Goal: Transaction & Acquisition: Purchase product/service

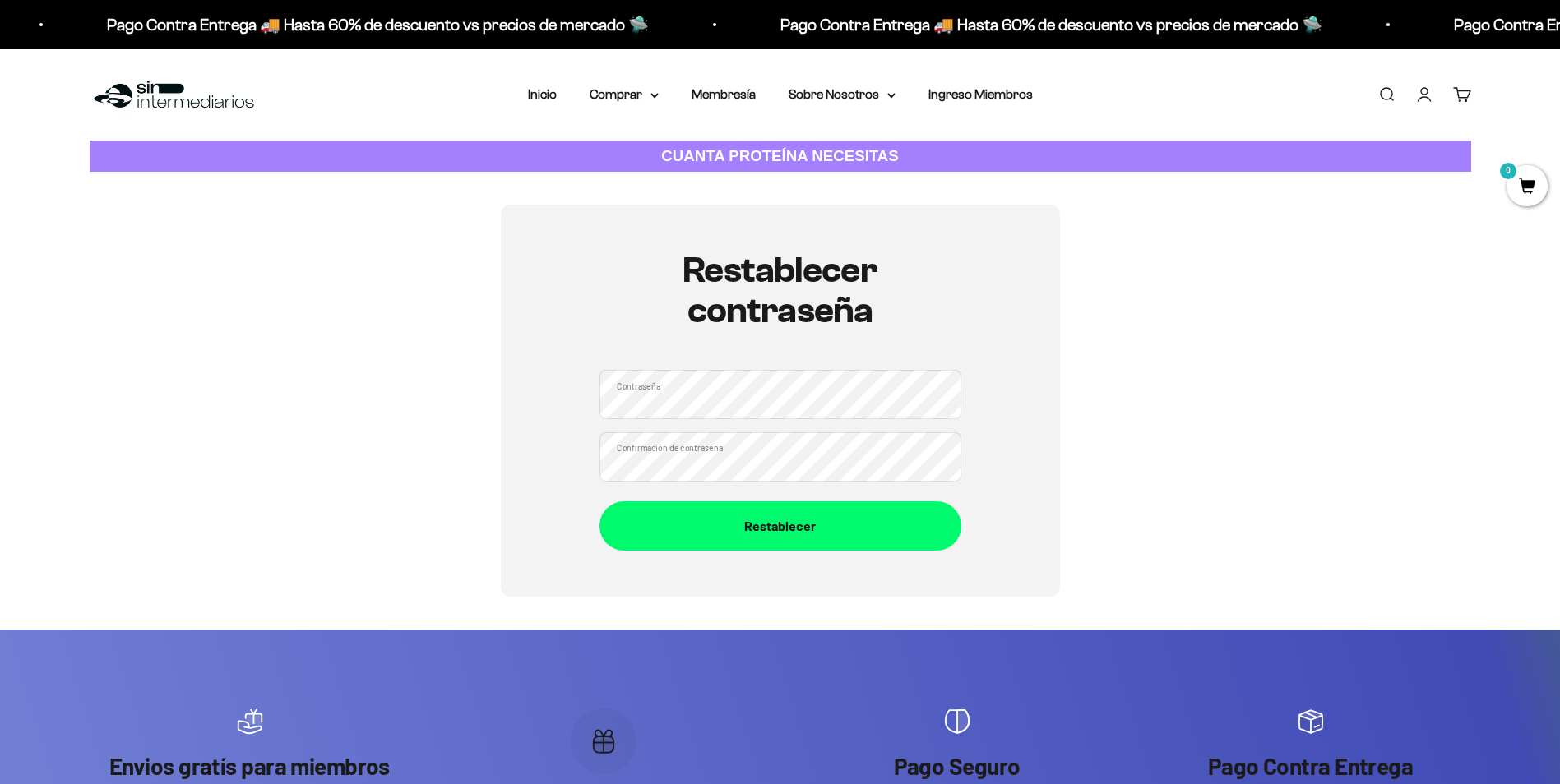
click at [418, 484] on div "Restablecer contraseña Contraseña Confirmación de contraseña Restablecer" at bounding box center [780, 401] width 1381 height 392
click at [549, 511] on div "Restablecer contraseña Contraseña Confirmación de contraseña Restablecer" at bounding box center [780, 401] width 559 height 392
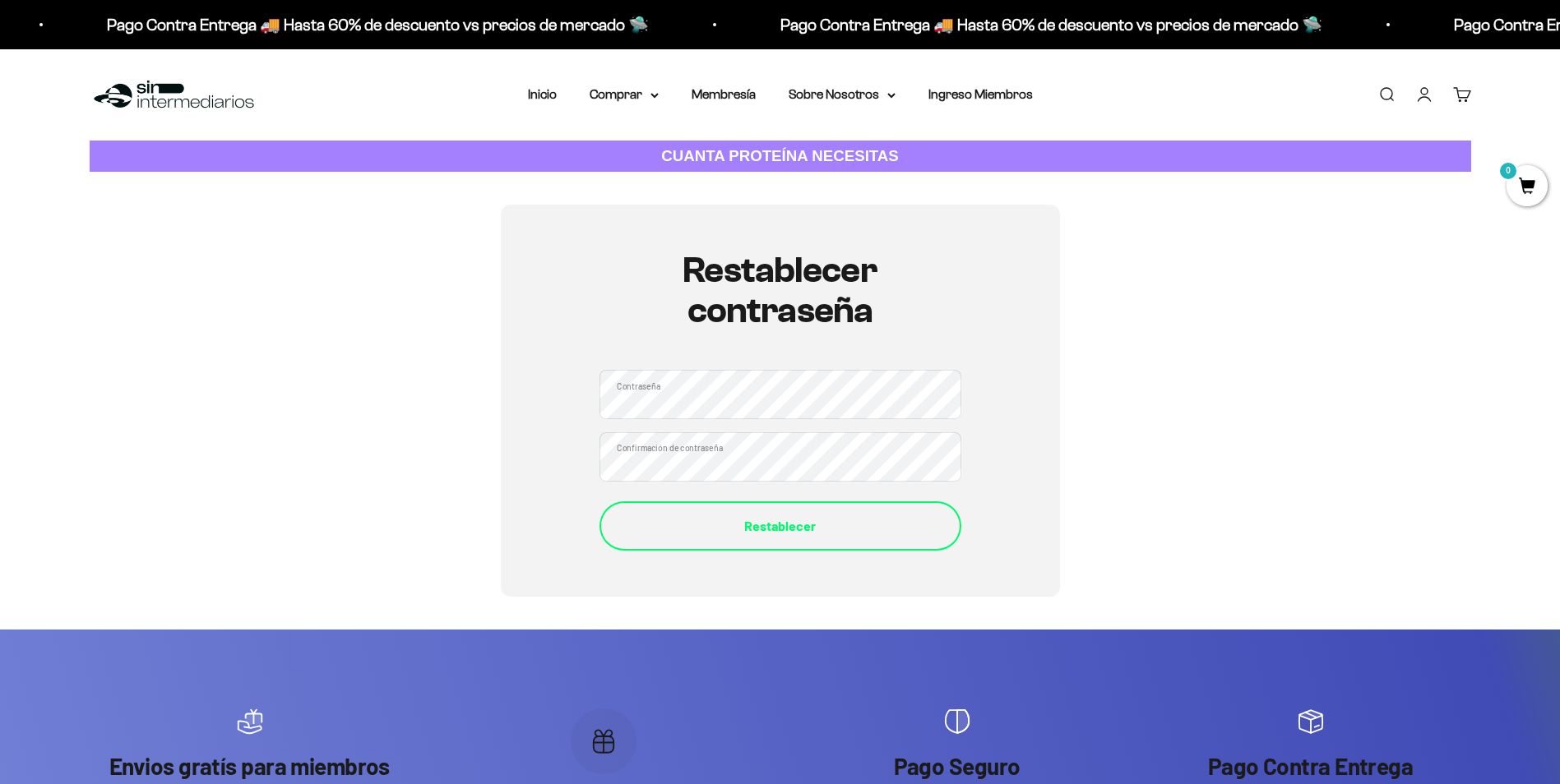
click at [761, 532] on div "Restablecer" at bounding box center [780, 526] width 297 height 21
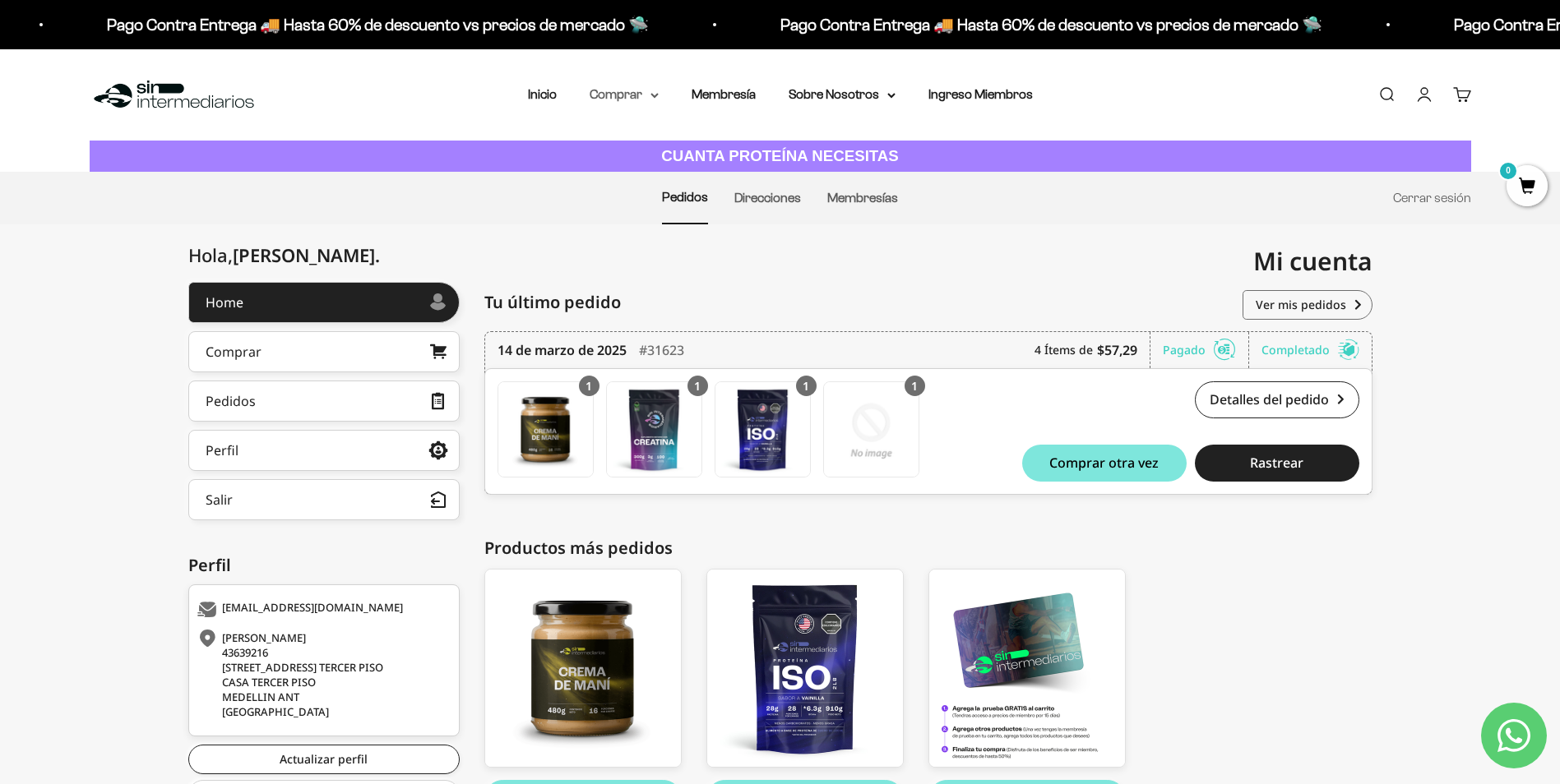
click at [645, 97] on summary "Comprar" at bounding box center [624, 95] width 70 height 21
click at [639, 147] on span "Proteínas" at bounding box center [627, 147] width 55 height 14
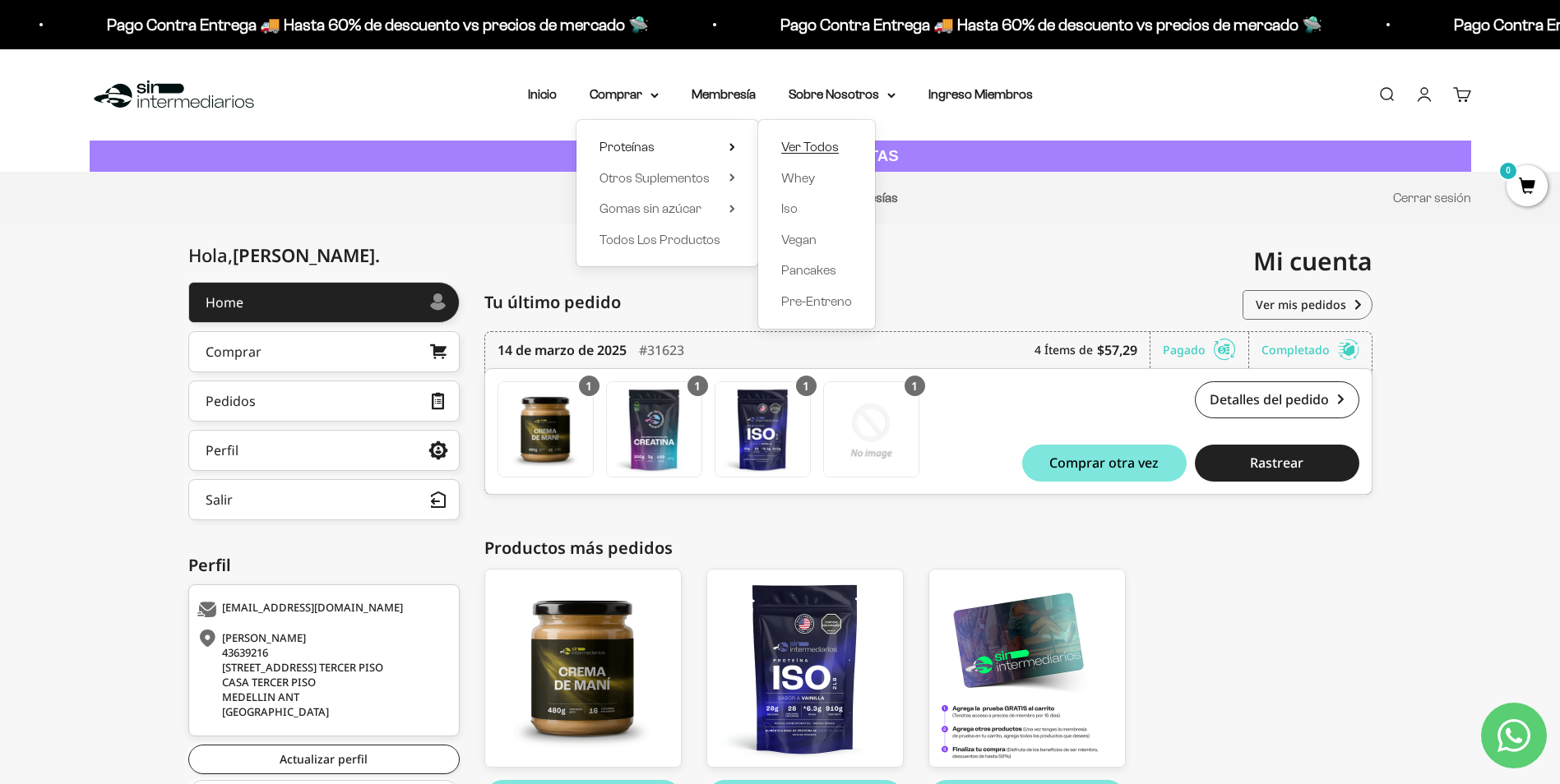
click at [816, 149] on span "Ver Todos" at bounding box center [810, 147] width 58 height 14
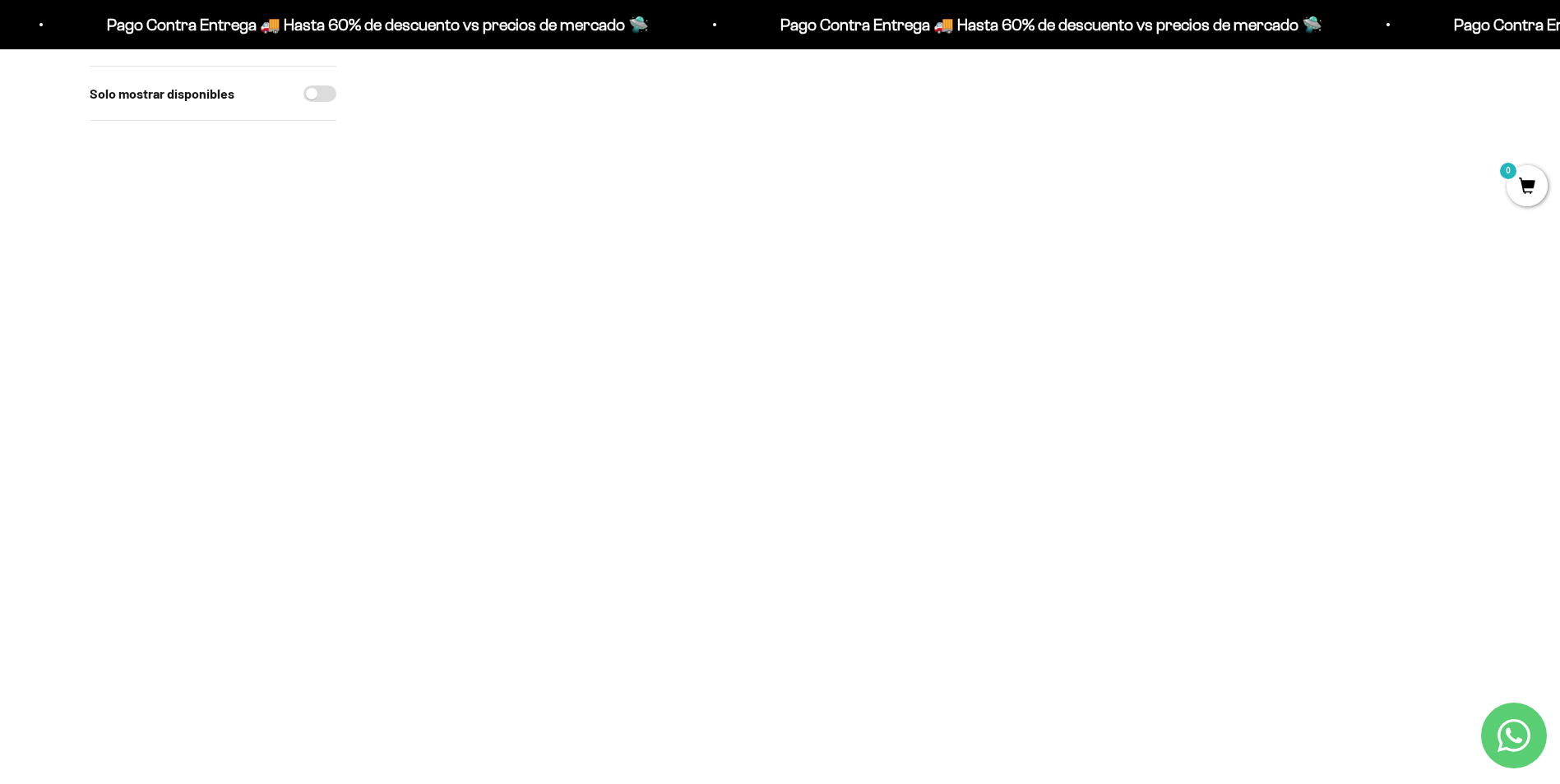
scroll to position [164, 0]
click at [933, 244] on img at bounding box center [923, 196] width 203 height 203
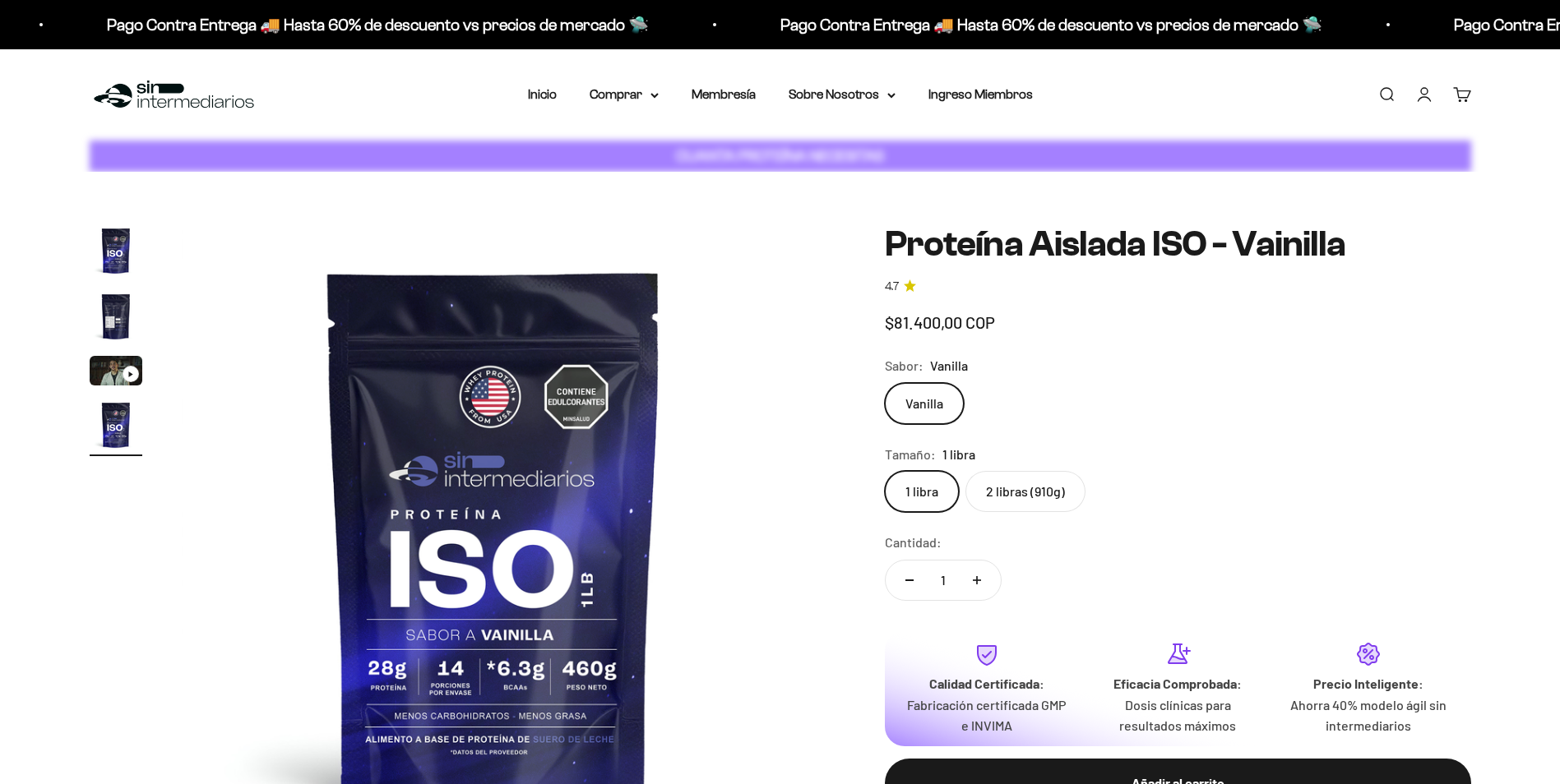
scroll to position [0, 1933]
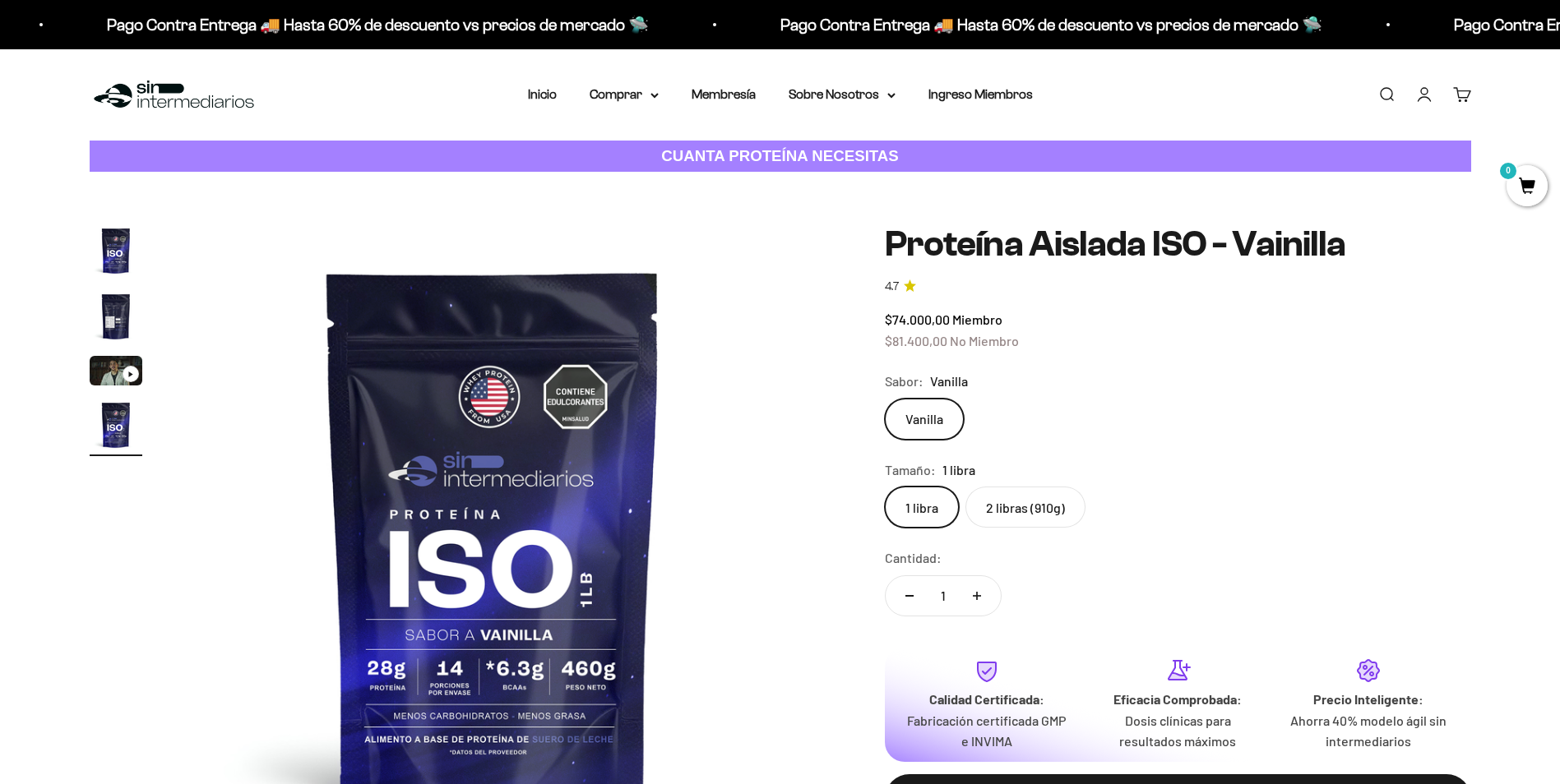
click at [1019, 501] on label "2 libras (910g)" at bounding box center [1026, 507] width 120 height 42
click at [885, 487] on input "2 libras (910g)" at bounding box center [884, 486] width 1 height 1
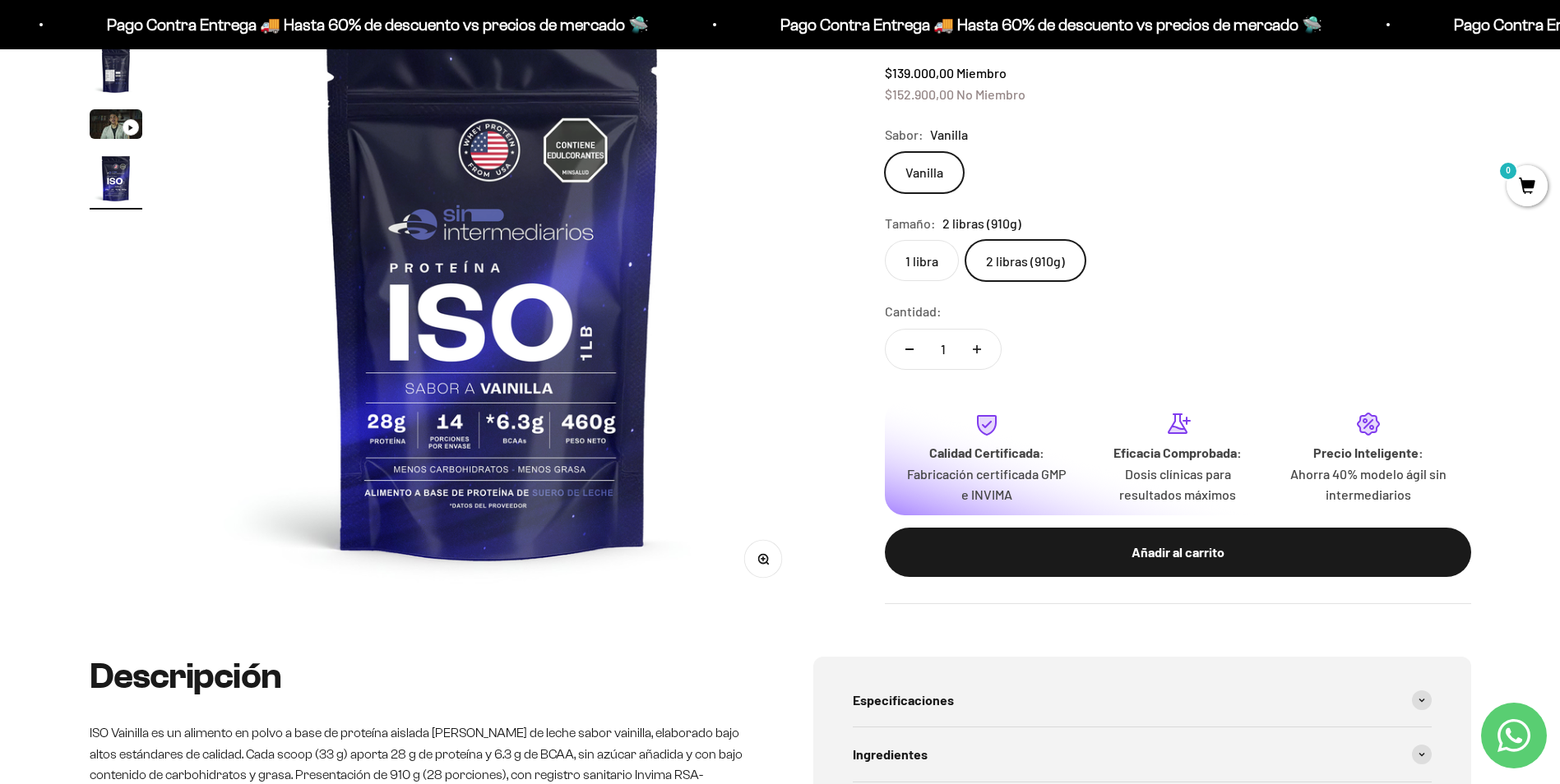
scroll to position [329, 0]
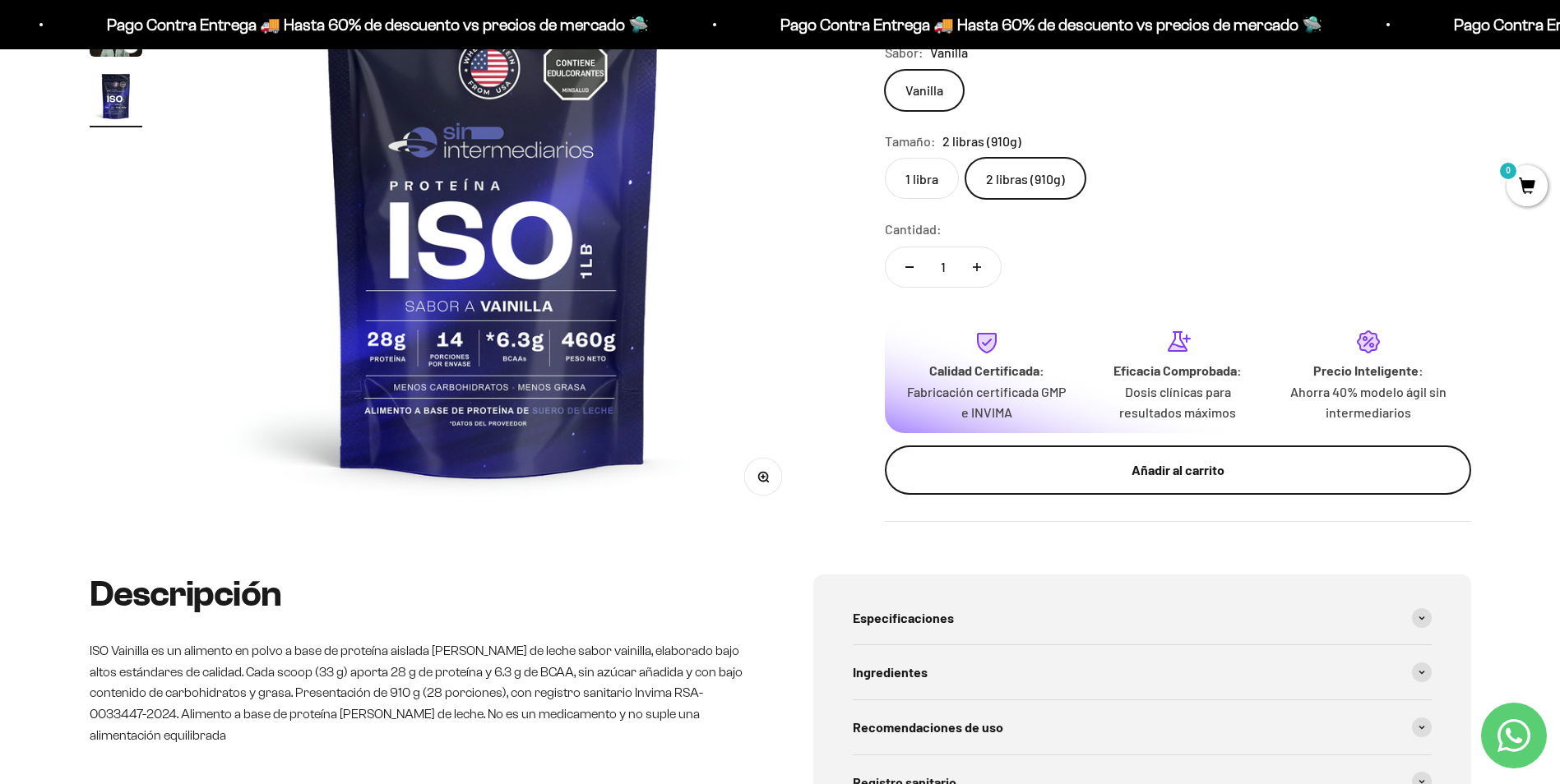
click at [1184, 474] on div "Añadir al carrito" at bounding box center [1177, 470] width 521 height 21
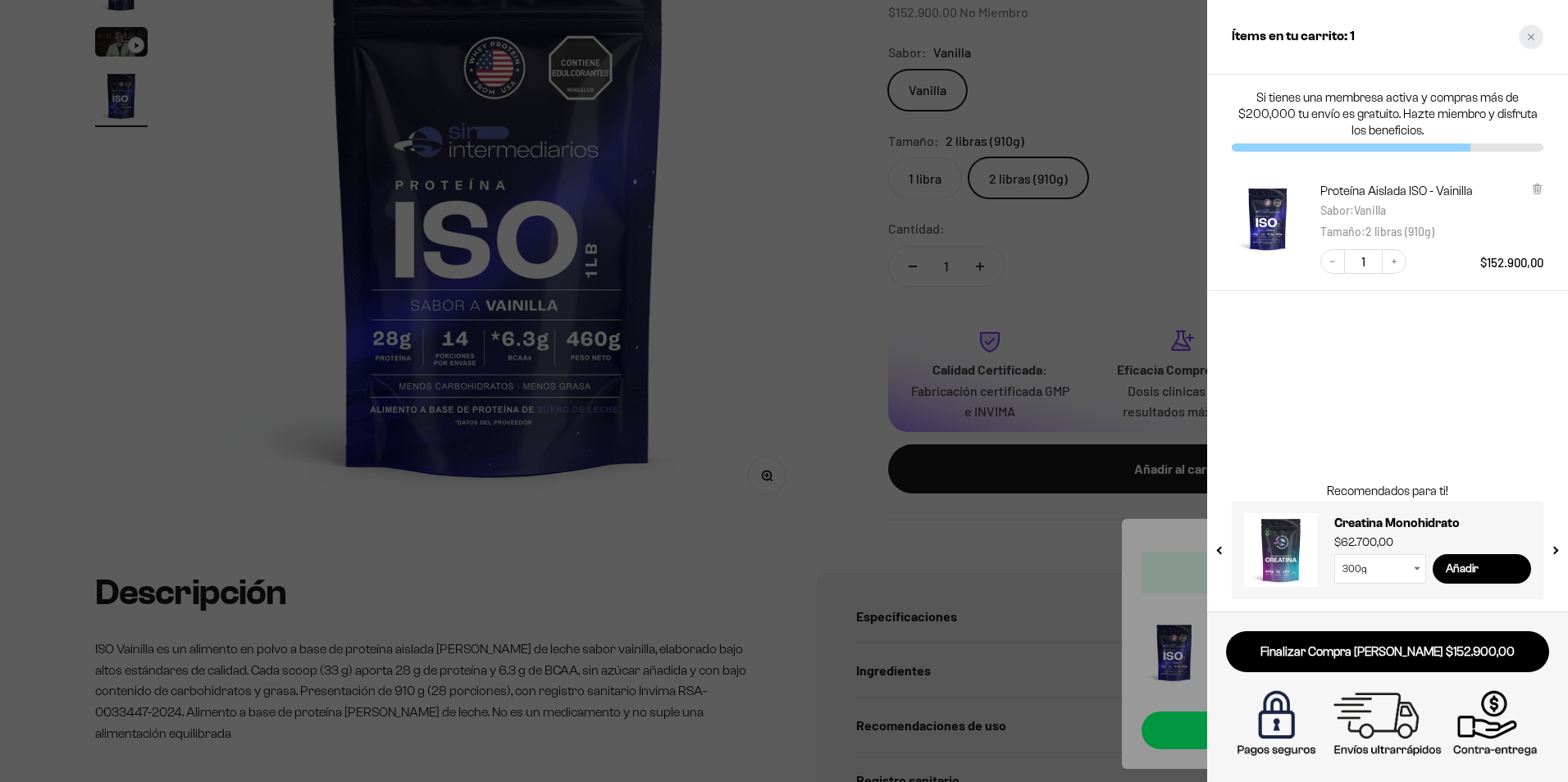
click at [1529, 34] on icon "Close cart" at bounding box center [1530, 37] width 9 height 9
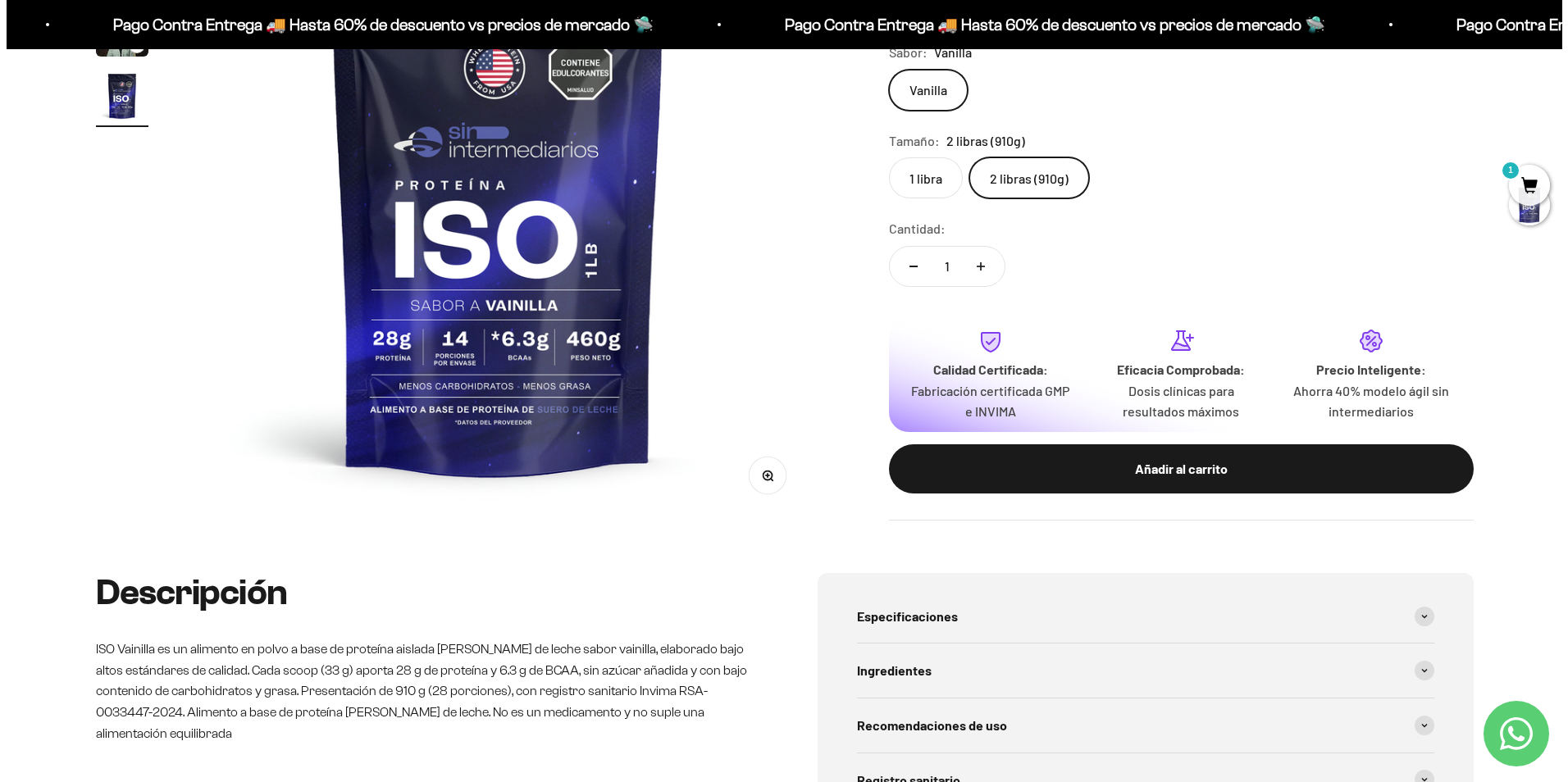
scroll to position [410, 0]
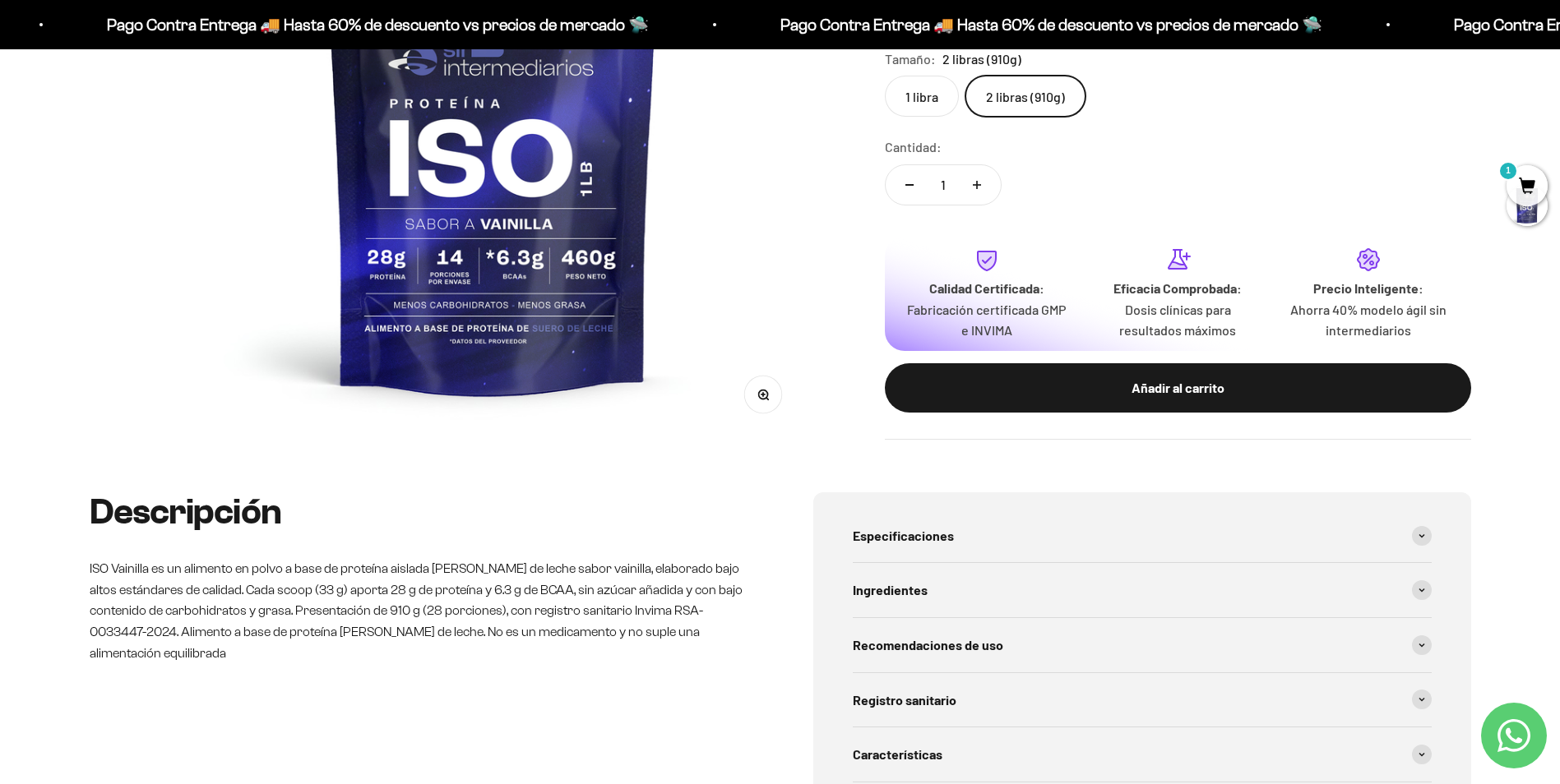
click at [1515, 182] on span "1" at bounding box center [1527, 185] width 42 height 42
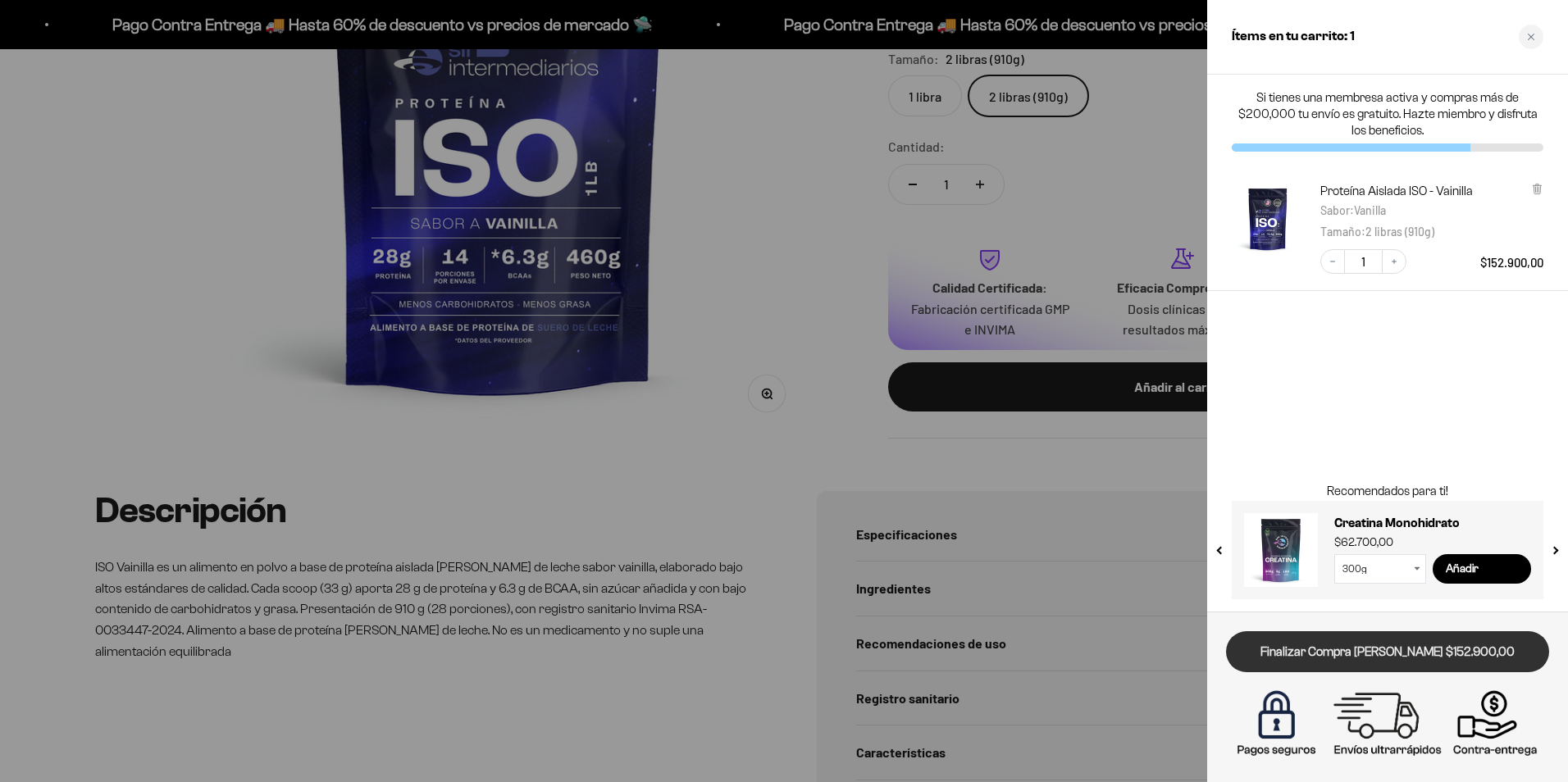
click at [1361, 651] on link "Finalizar Compra Segura $152.900,00" at bounding box center [1387, 652] width 323 height 41
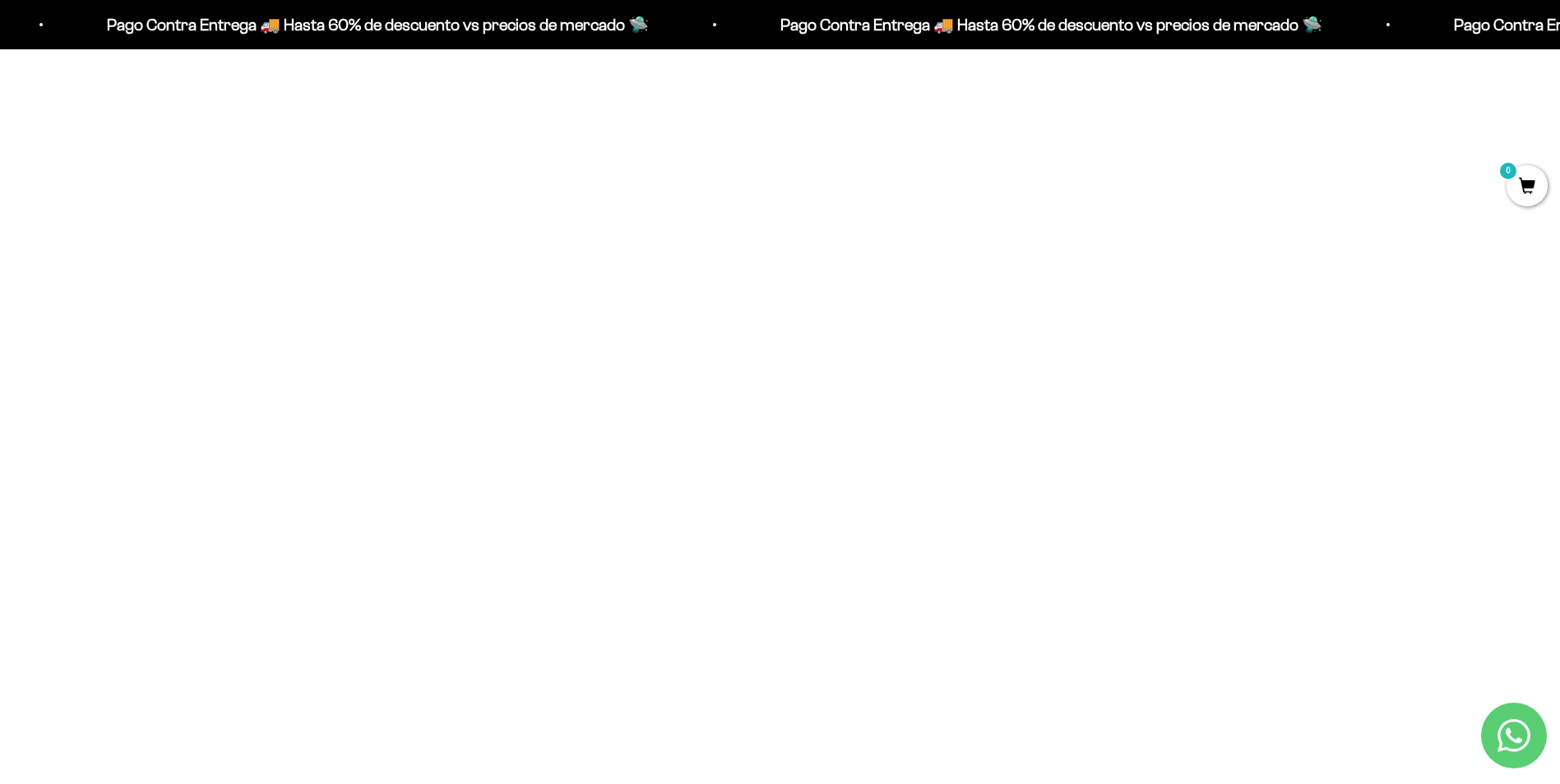
scroll to position [1069, 0]
